Goal: Subscribe to service/newsletter

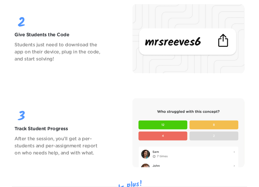
scroll to position [949, 0]
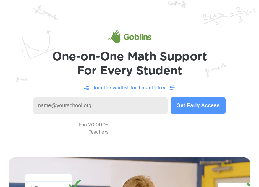
type input "N"
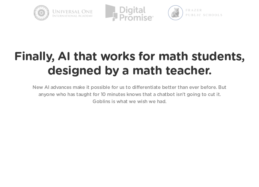
scroll to position [102, 0]
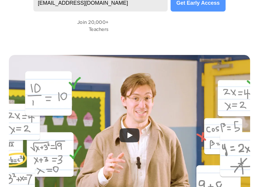
type input "rohar485@learner.dvusd.org"
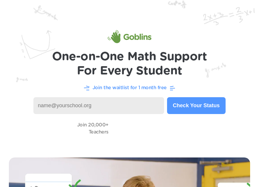
click at [117, 90] on p "Join the waitlist for 1 month free" at bounding box center [129, 87] width 74 height 7
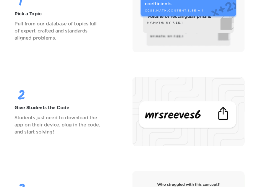
scroll to position [870, 0]
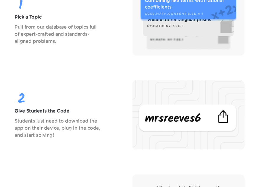
click at [196, 26] on img at bounding box center [188, 20] width 112 height 69
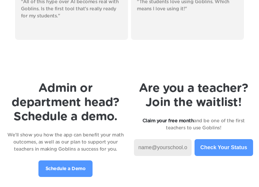
scroll to position [1570, 0]
